Goal: Task Accomplishment & Management: Manage account settings

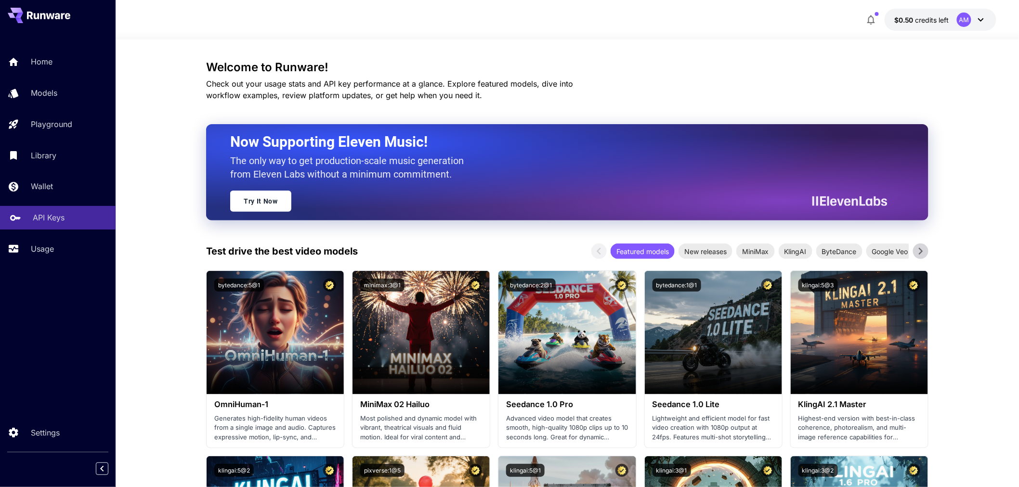
click at [46, 221] on p "API Keys" at bounding box center [49, 218] width 32 height 12
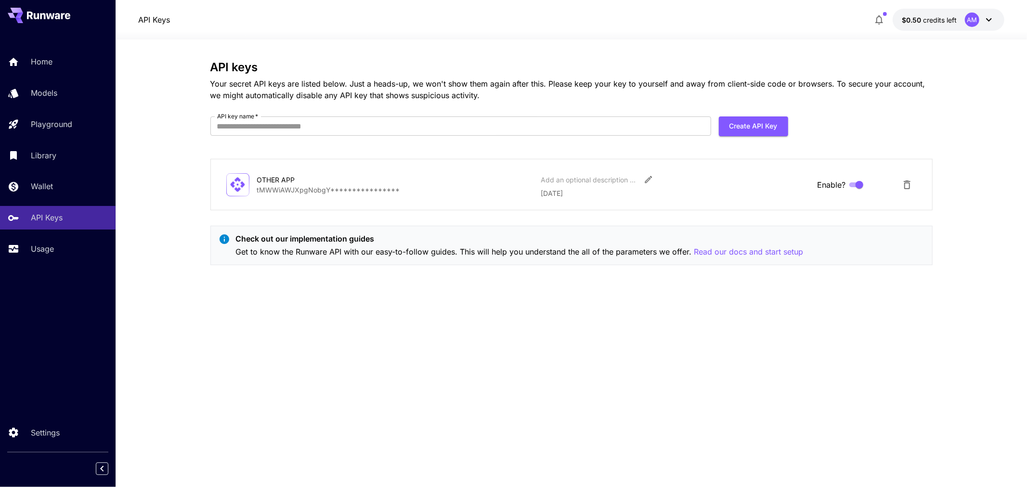
click at [299, 181] on div "OTHER APP" at bounding box center [305, 180] width 96 height 10
click at [929, 23] on span "credits left" at bounding box center [941, 20] width 34 height 8
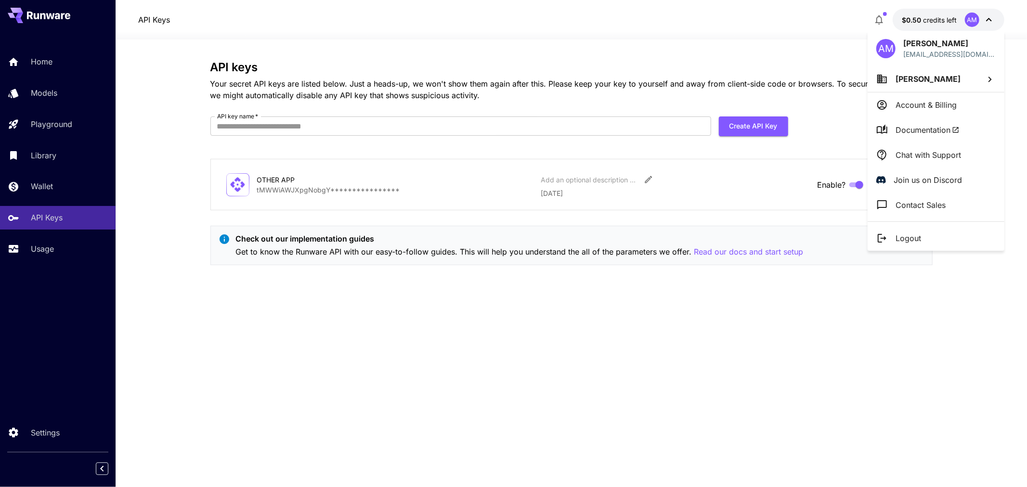
click at [929, 23] on div at bounding box center [513, 243] width 1027 height 487
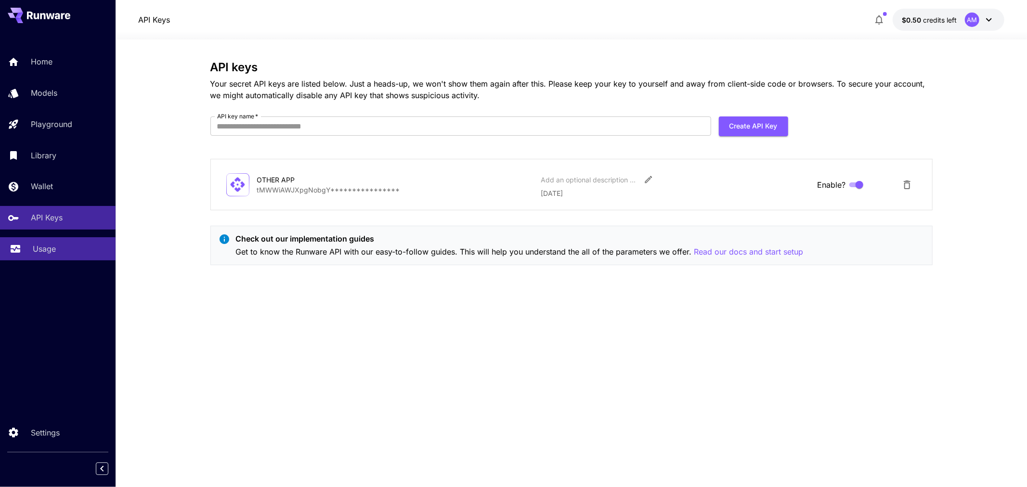
click at [32, 256] on link "Usage" at bounding box center [58, 249] width 116 height 24
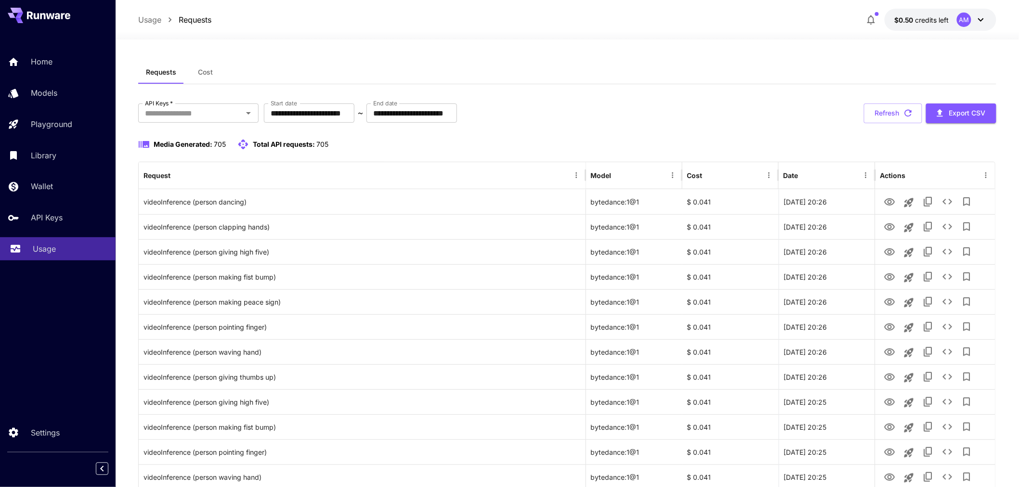
click at [50, 248] on p "Usage" at bounding box center [44, 249] width 23 height 12
click at [70, 179] on link "Wallet" at bounding box center [58, 187] width 116 height 24
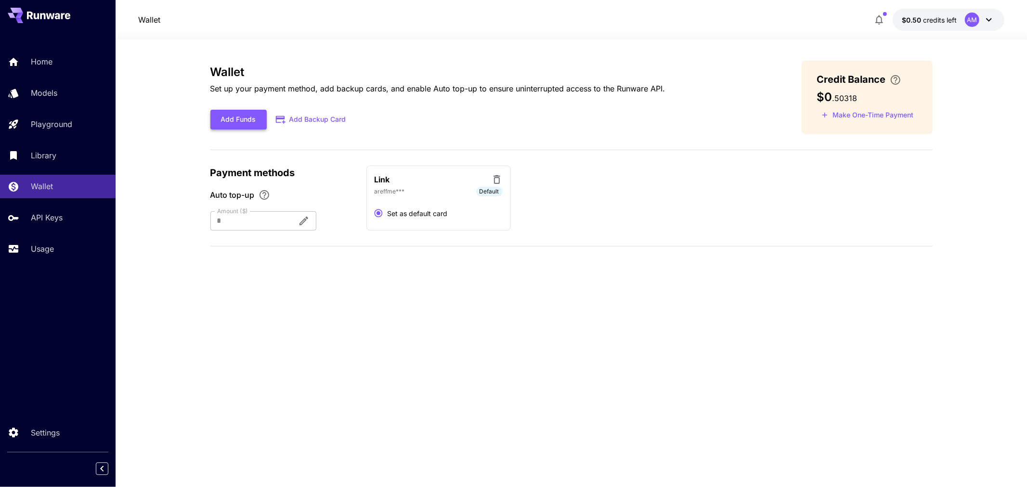
click at [246, 119] on button "Add Funds" at bounding box center [238, 120] width 56 height 20
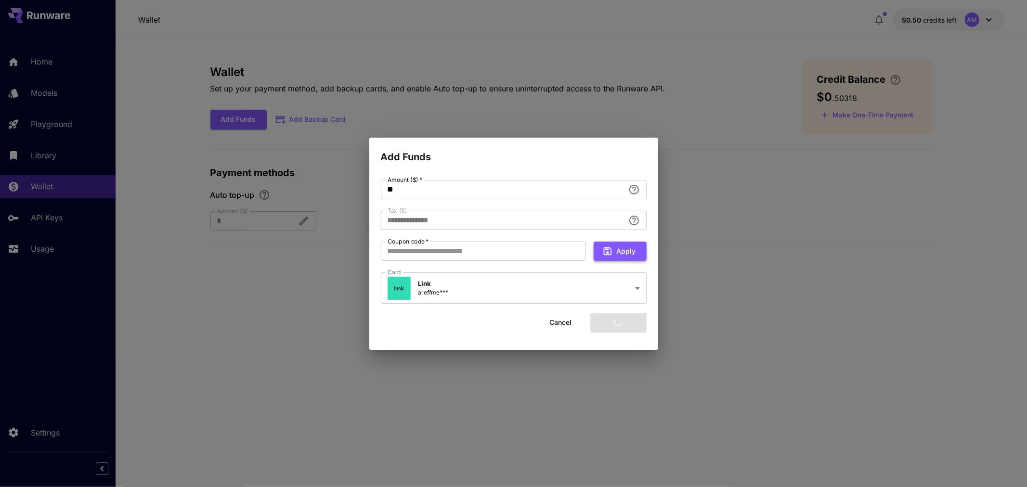
type input "****"
click at [627, 320] on button "Add funds" at bounding box center [618, 323] width 56 height 20
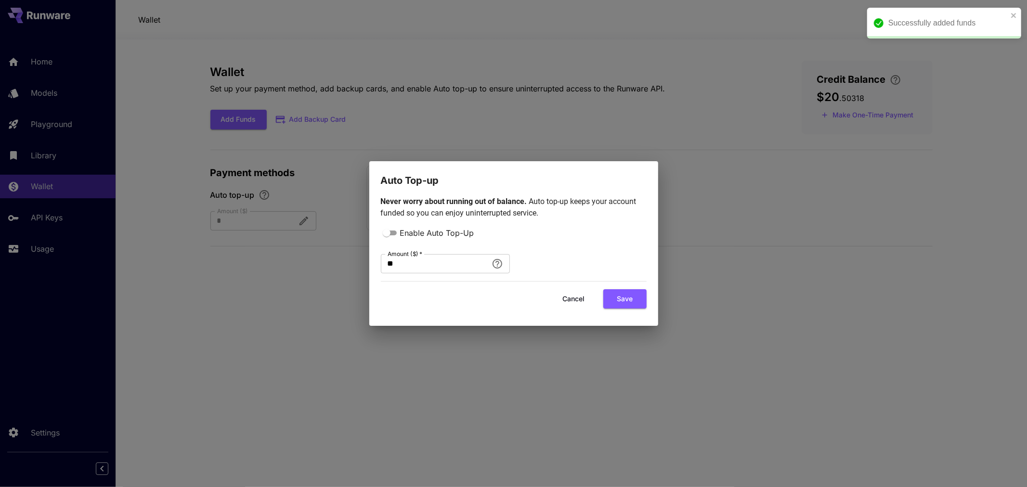
click at [480, 128] on div "Auto Top-up Never worry about running out of balance. Auto top-up keeps your ac…" at bounding box center [513, 243] width 1027 height 487
click at [564, 301] on button "Cancel" at bounding box center [573, 299] width 43 height 20
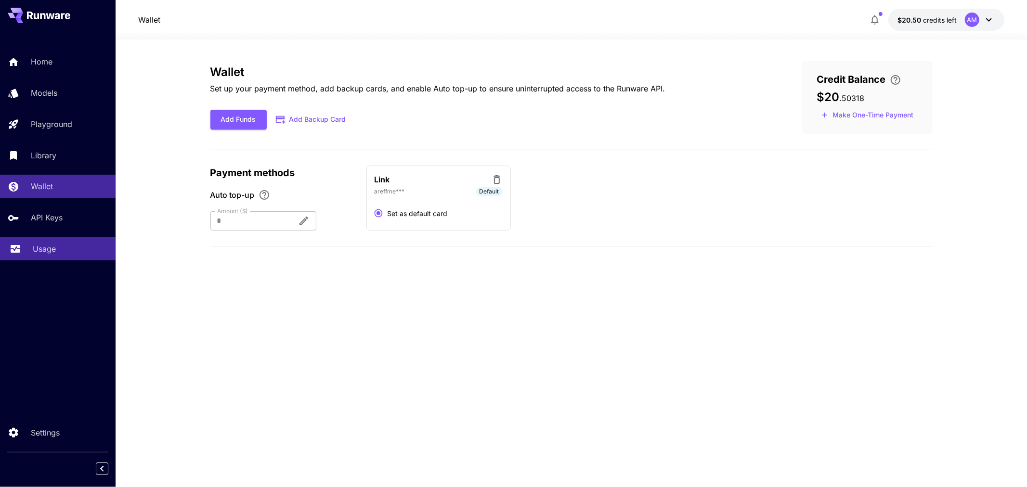
click at [45, 248] on p "Usage" at bounding box center [44, 249] width 23 height 12
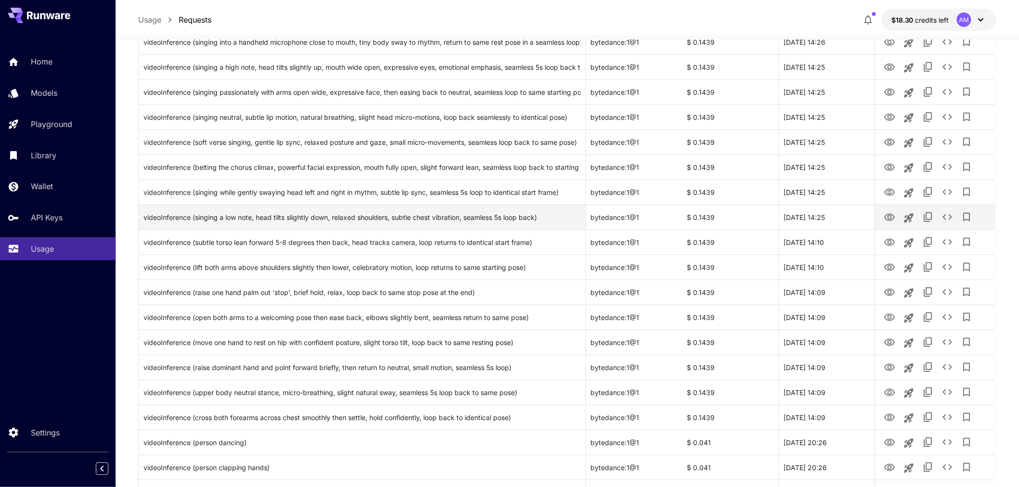
scroll to position [160, 0]
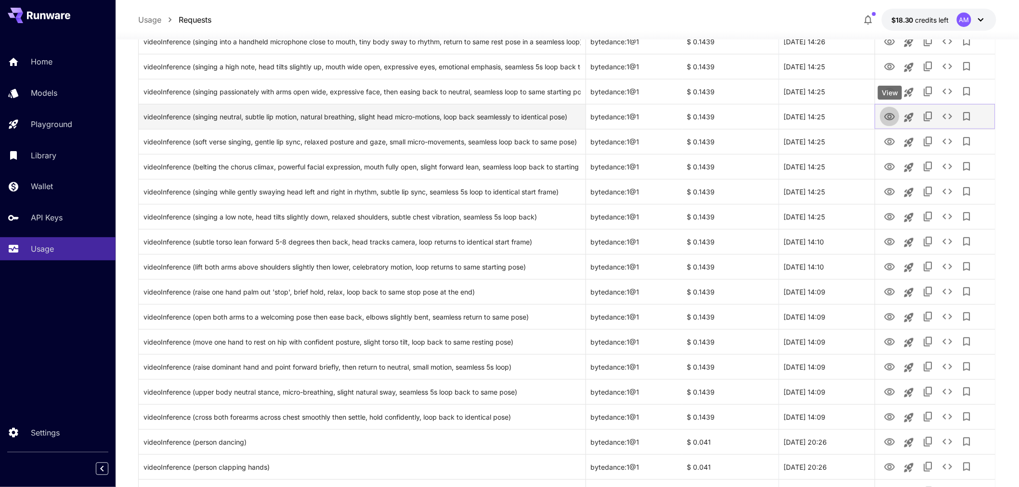
click at [885, 119] on icon "View" at bounding box center [890, 117] width 12 height 12
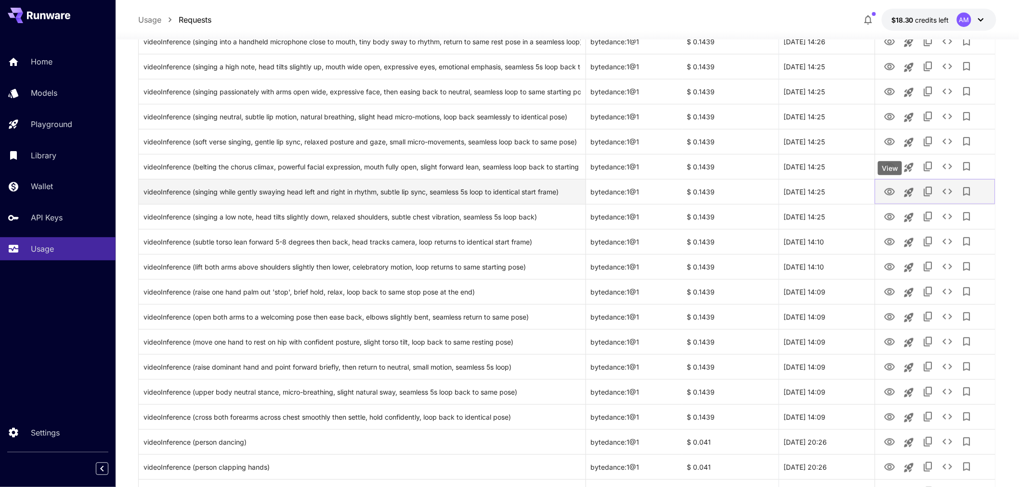
click at [889, 193] on icon "View" at bounding box center [889, 191] width 11 height 7
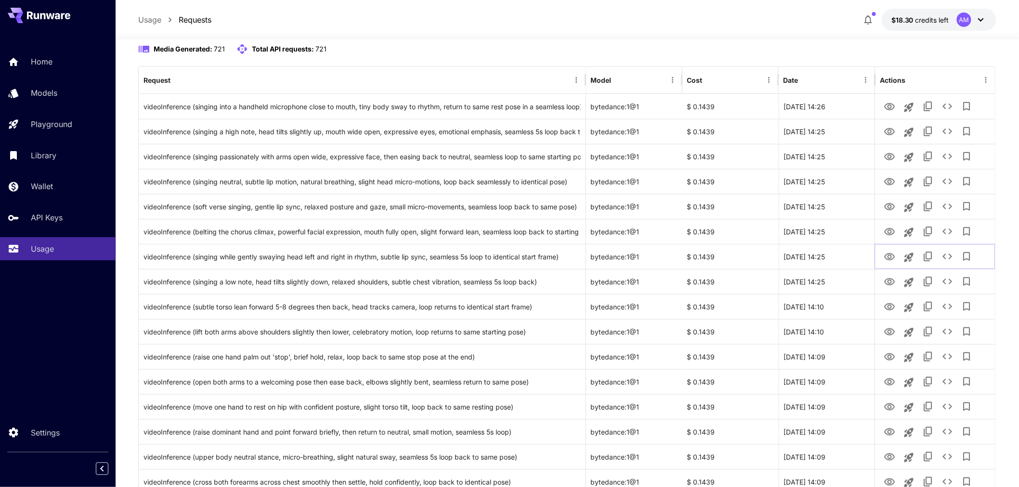
scroll to position [0, 0]
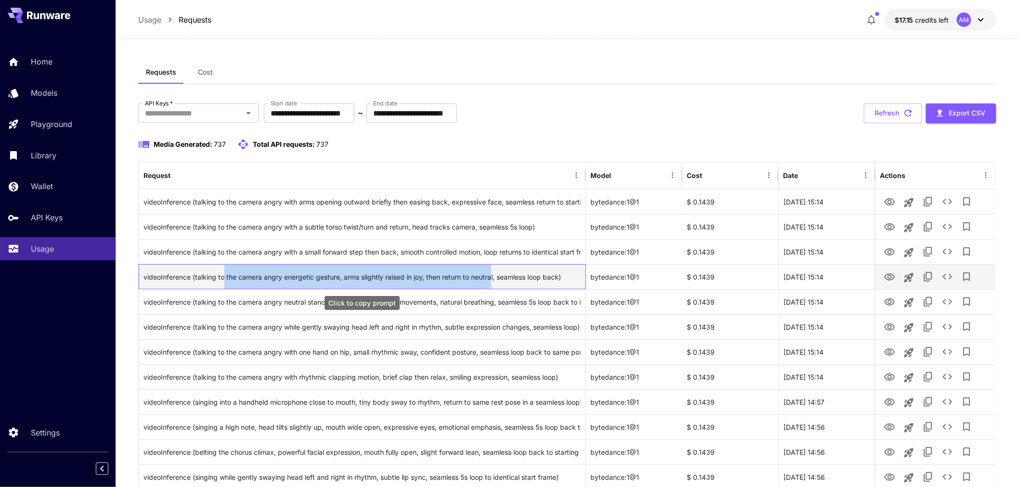
drag, startPoint x: 225, startPoint y: 275, endPoint x: 494, endPoint y: 288, distance: 269.0
click at [494, 288] on div "videoInference (talking to the camera angry energetic gesture, arms slightly ra…" at bounding box center [362, 277] width 437 height 25
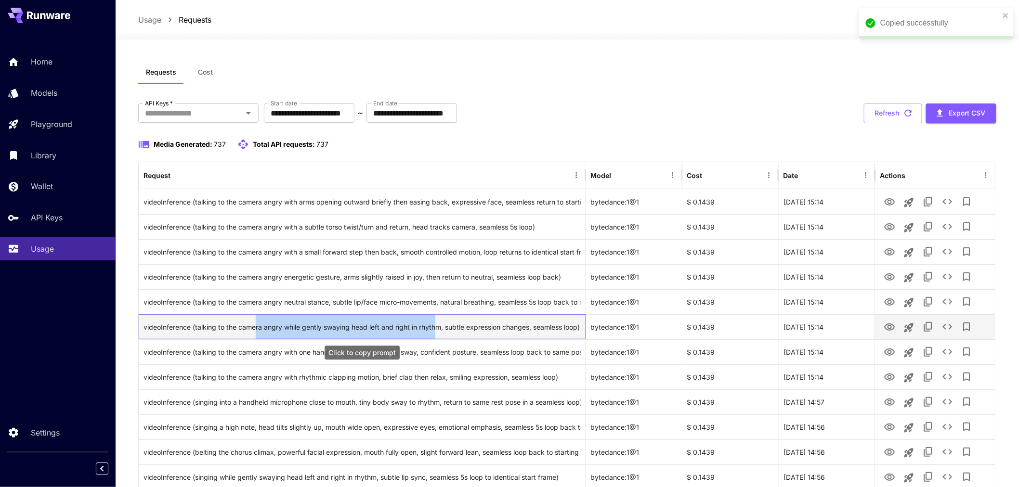
drag, startPoint x: 256, startPoint y: 326, endPoint x: 438, endPoint y: 329, distance: 182.1
click at [438, 329] on div "videoInference (talking to the camera angry while gently swaying head left and …" at bounding box center [362, 327] width 437 height 25
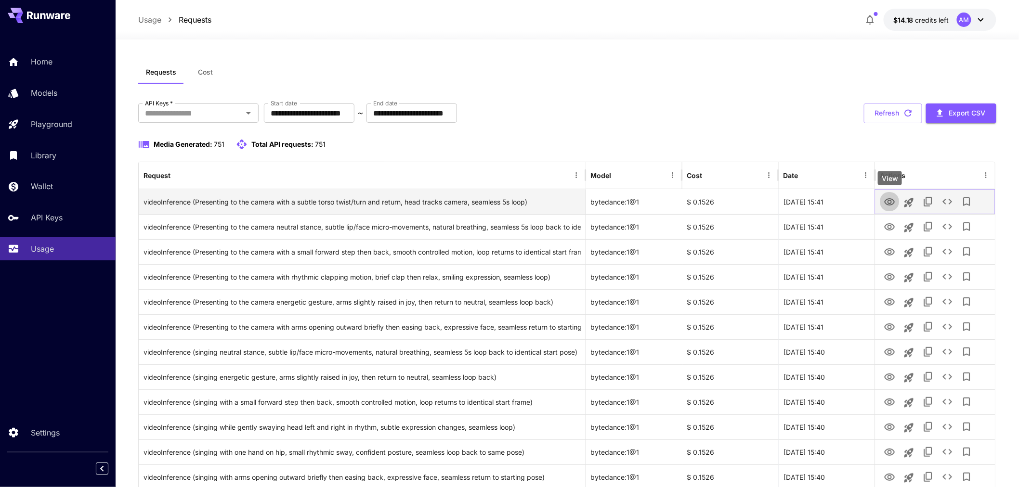
click at [889, 198] on icon "View" at bounding box center [890, 202] width 12 height 12
